Goal: Task Accomplishment & Management: Use online tool/utility

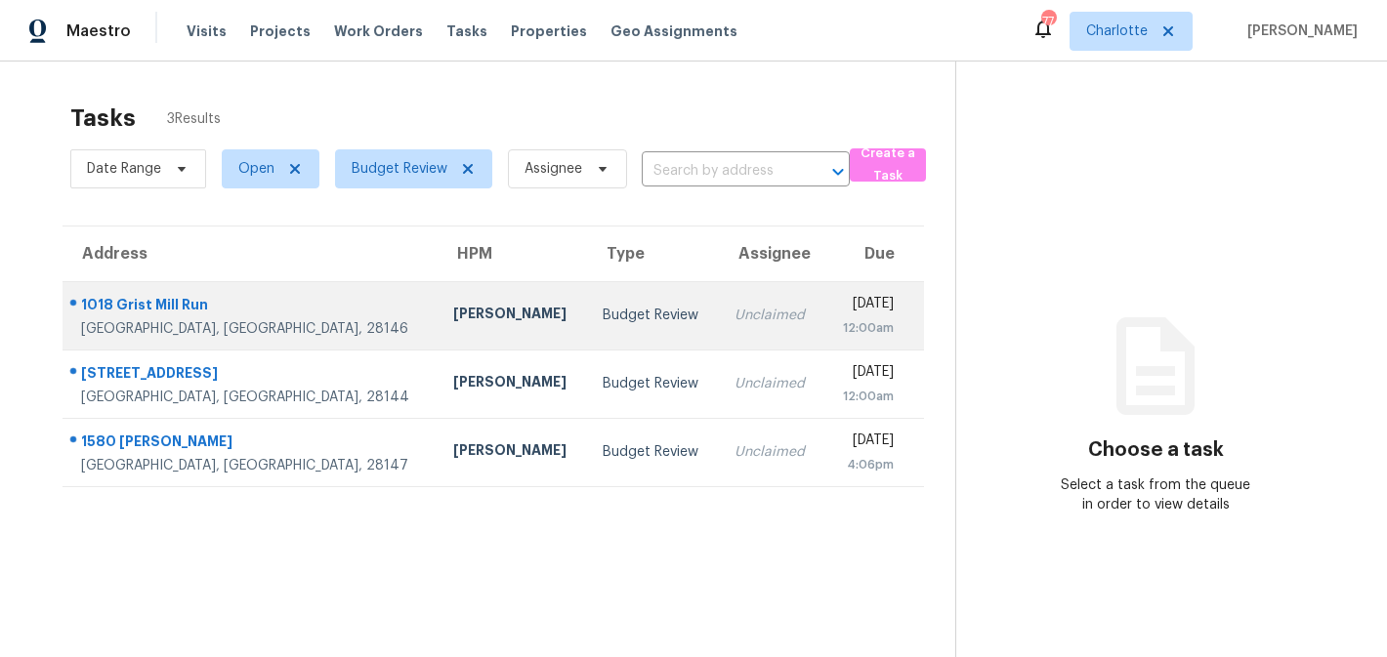
click at [587, 300] on td "Budget Review" at bounding box center [653, 315] width 132 height 68
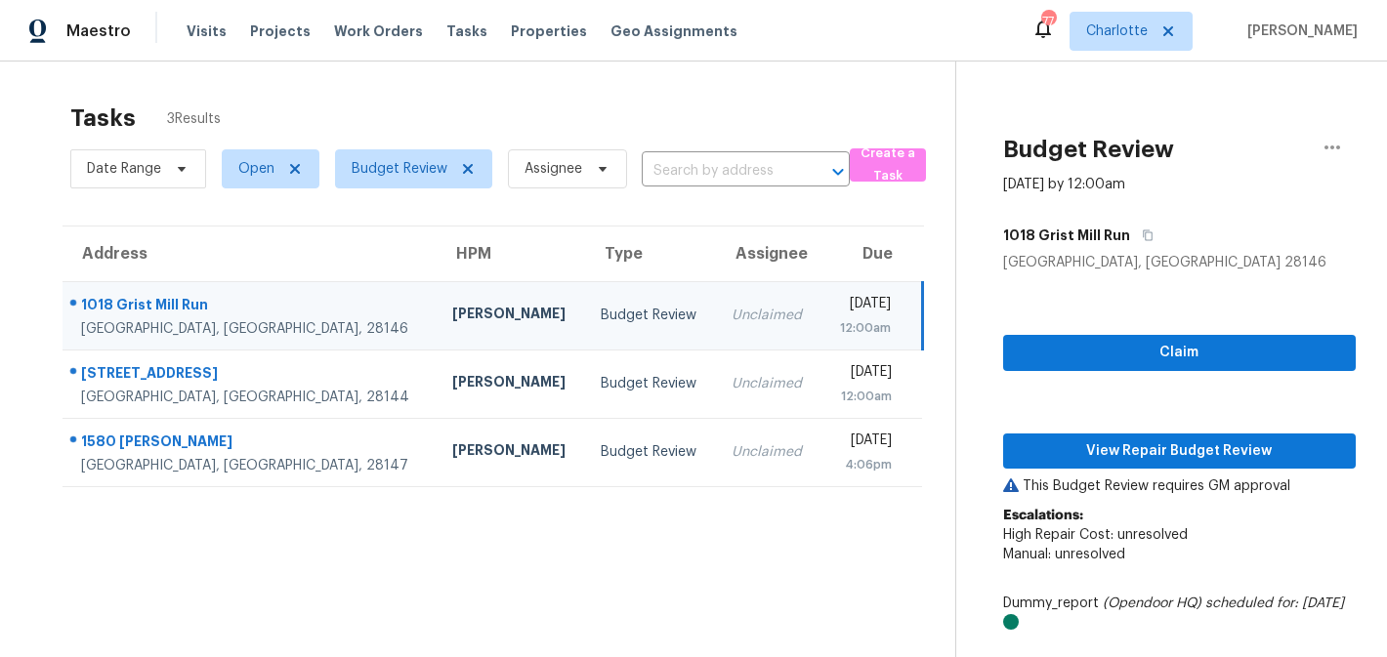
scroll to position [99, 0]
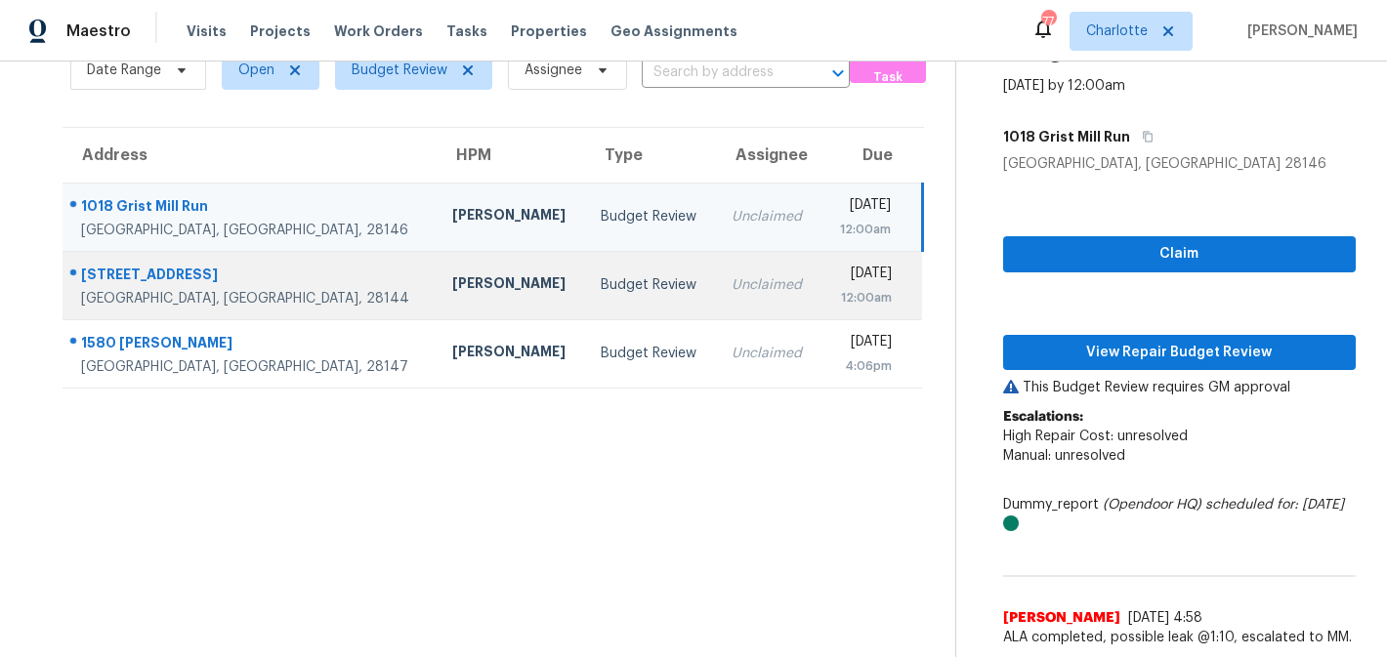
click at [585, 274] on td "Budget Review" at bounding box center [650, 285] width 131 height 68
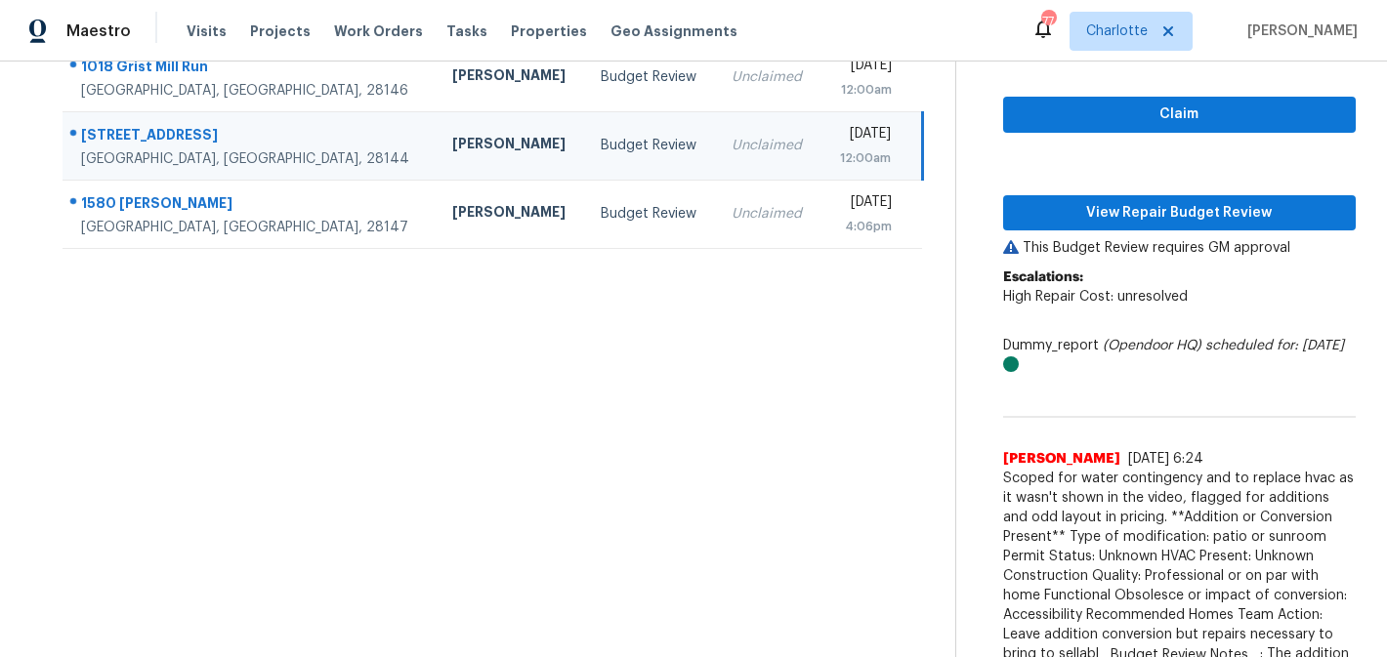
scroll to position [274, 0]
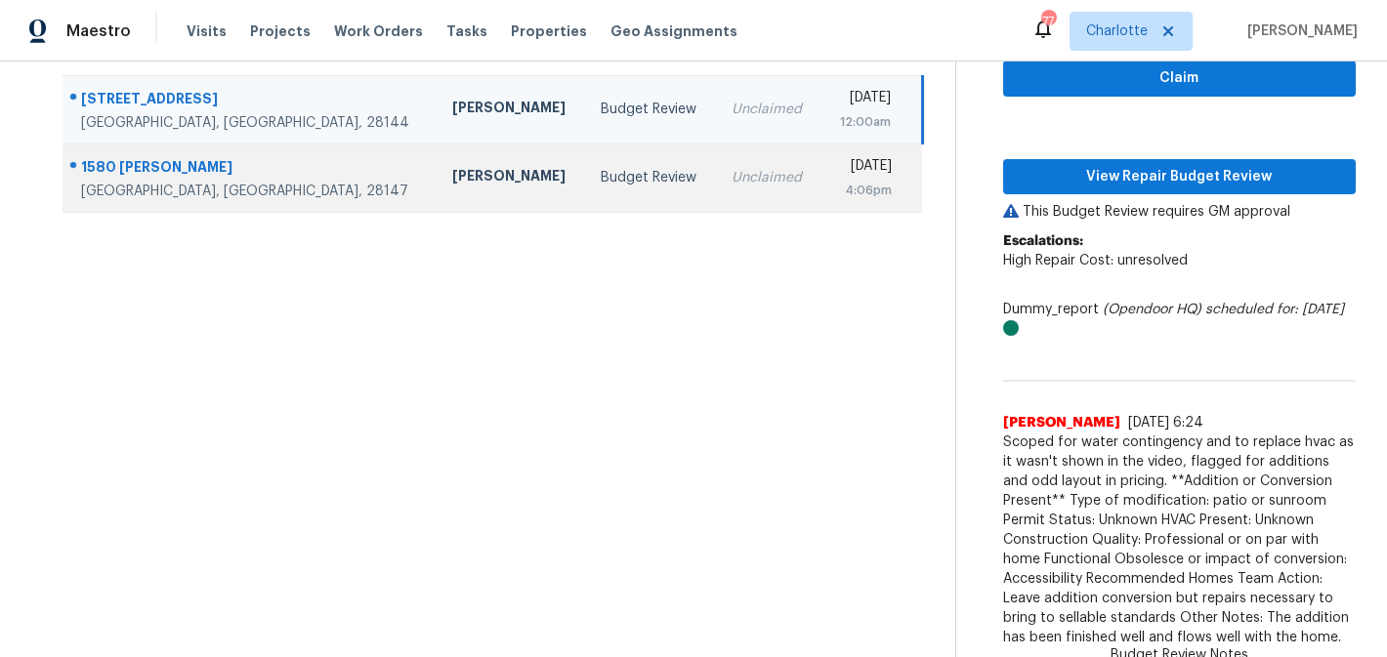
click at [601, 185] on div "Budget Review" at bounding box center [651, 178] width 100 height 20
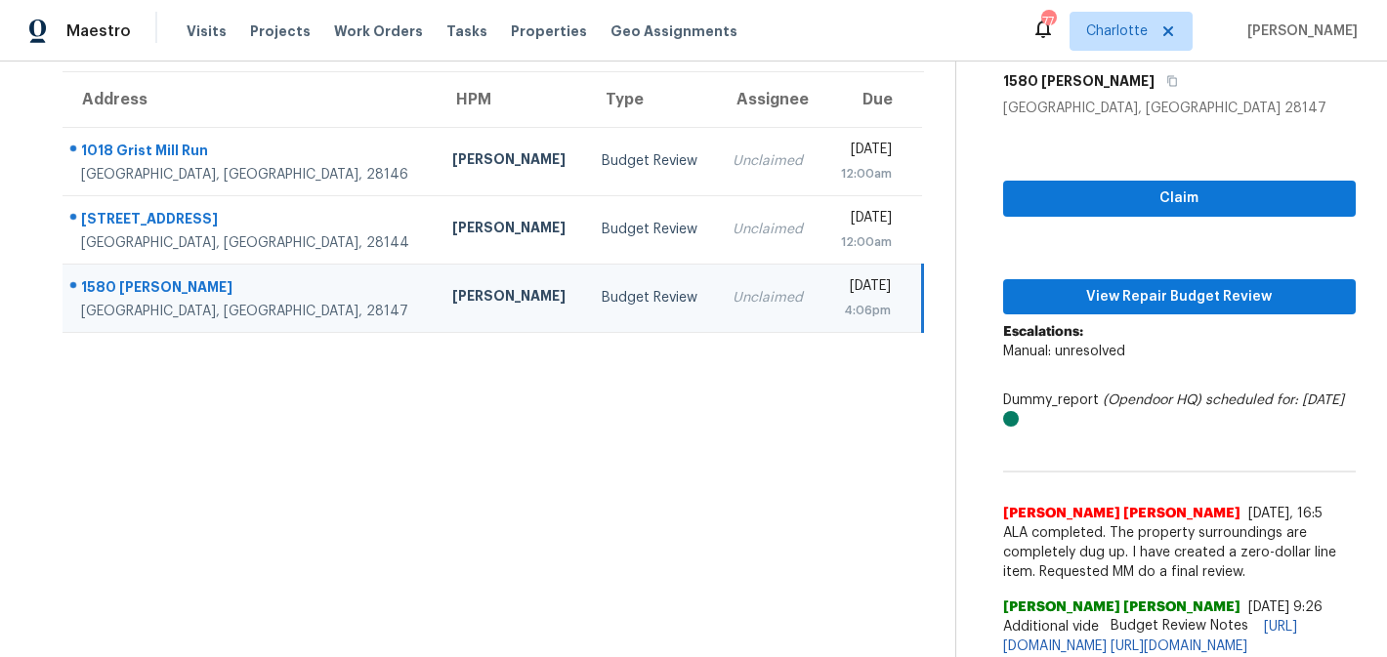
scroll to position [0, 0]
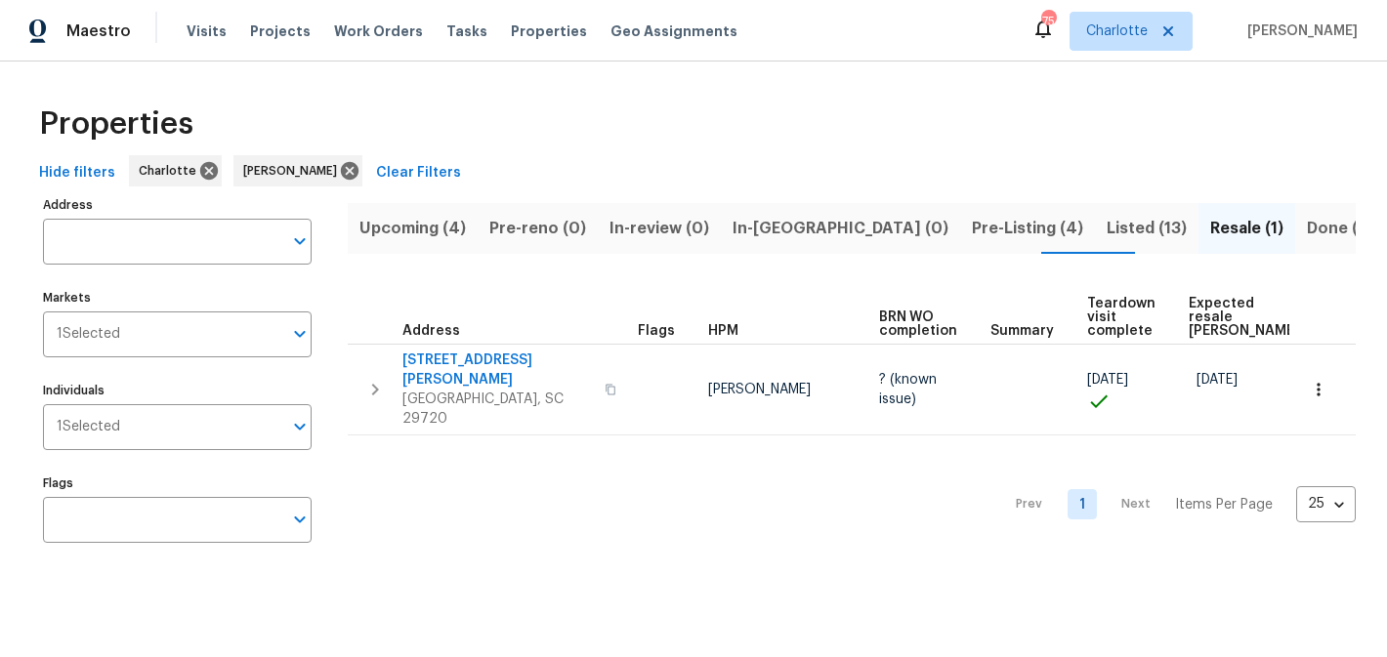
click at [438, 231] on span "Upcoming (4)" at bounding box center [412, 228] width 106 height 27
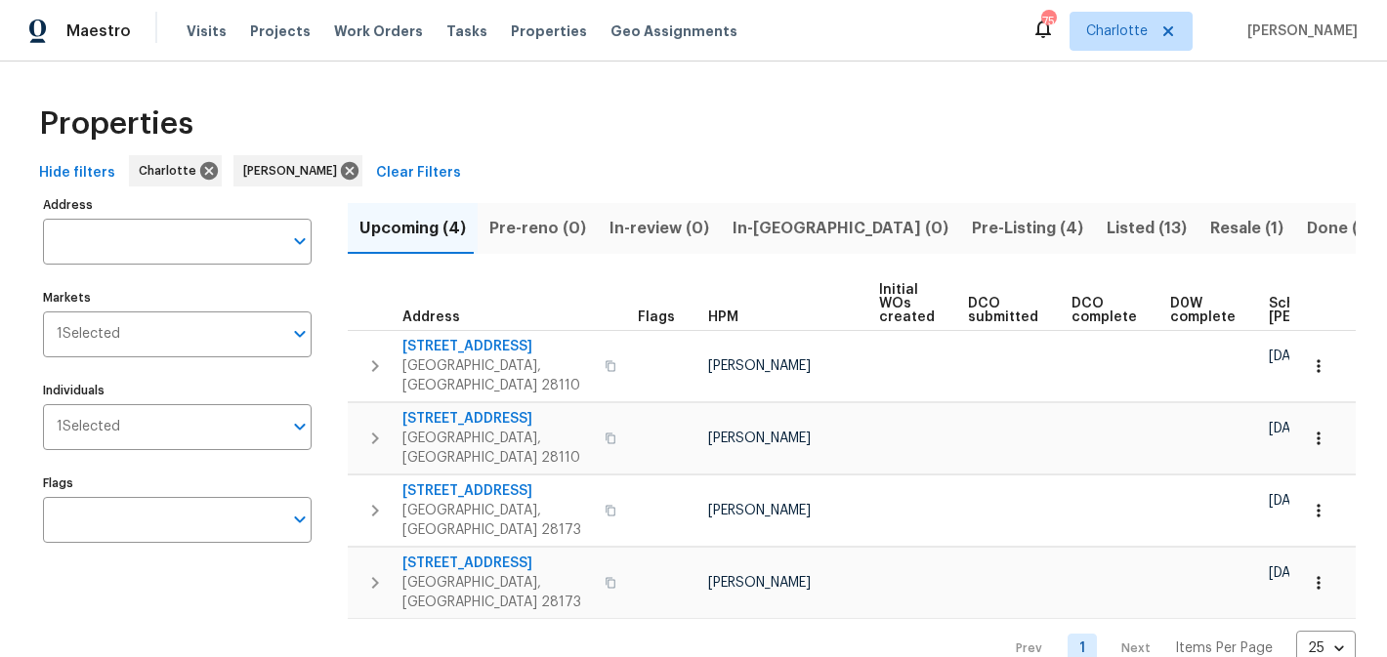
click at [960, 213] on button "Pre-Listing (4)" at bounding box center [1027, 228] width 135 height 51
